Goal: Task Accomplishment & Management: Manage account settings

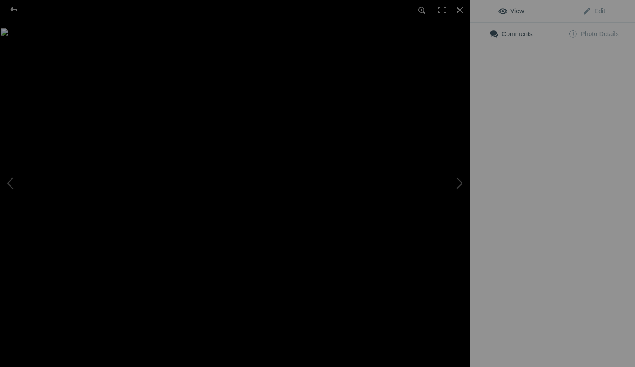
click at [270, 147] on img at bounding box center [238, 183] width 477 height 311
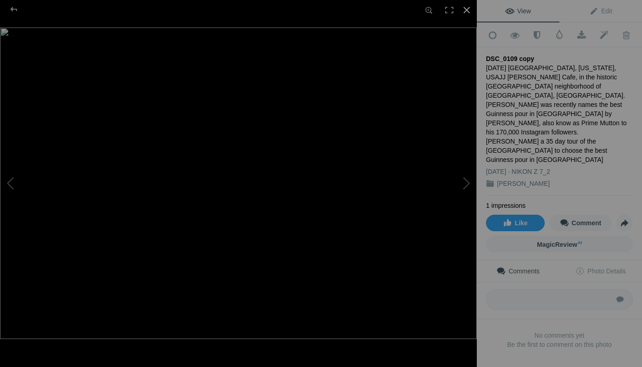
click at [469, 8] on div at bounding box center [466, 10] width 20 height 20
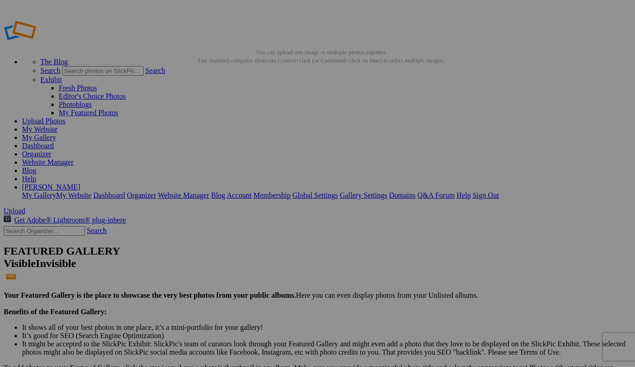
type input "D"
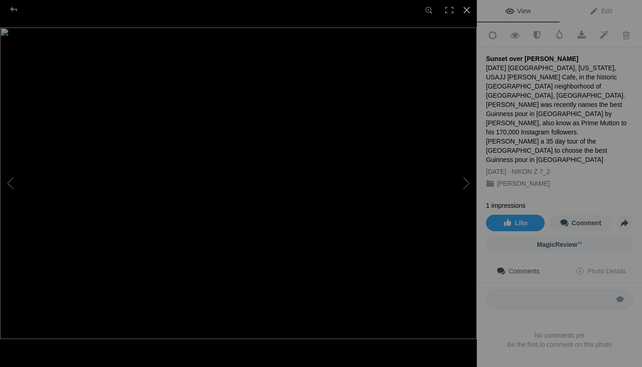
click at [469, 9] on div at bounding box center [466, 10] width 20 height 20
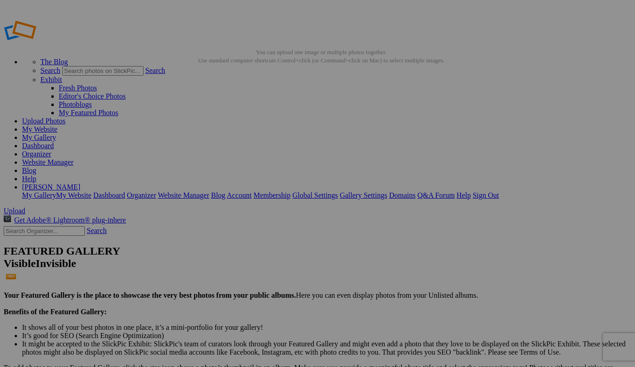
type input "Sunset over J J Foley's Cafe in Boston's South End, background is Back Bay, Bos…"
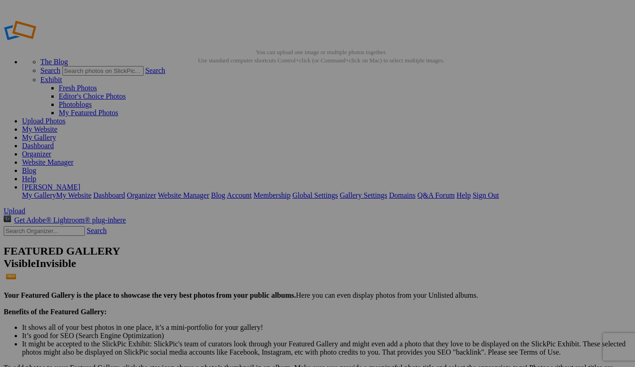
type input "Sunset over J J Foley's Cafe, Boston's oldest Irish, background is Back Bay, by…"
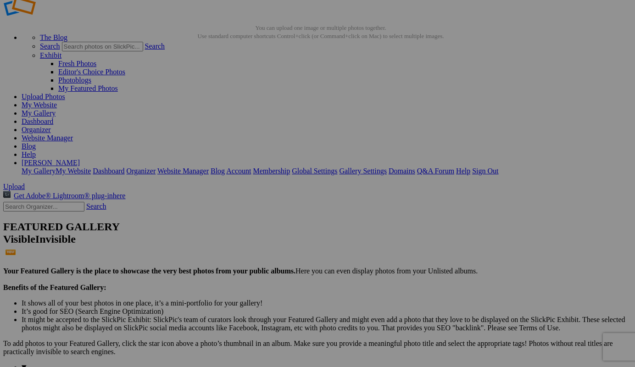
scroll to position [7, 0]
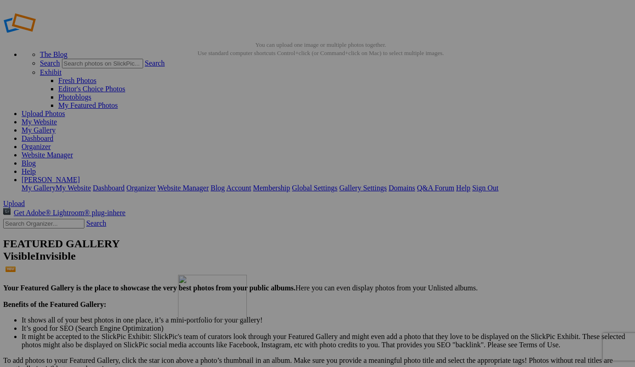
drag, startPoint x: 261, startPoint y: 131, endPoint x: 307, endPoint y: 339, distance: 212.9
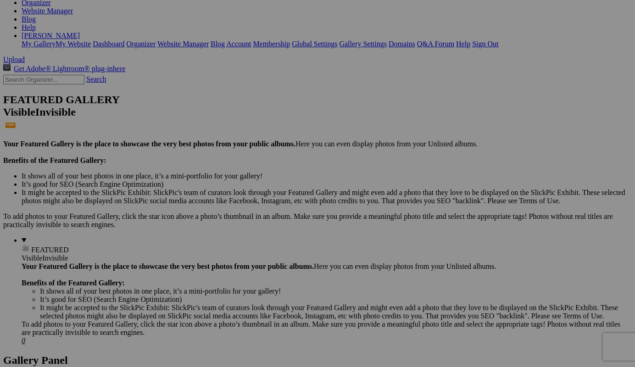
scroll to position [252, 0]
